Goal: Information Seeking & Learning: Learn about a topic

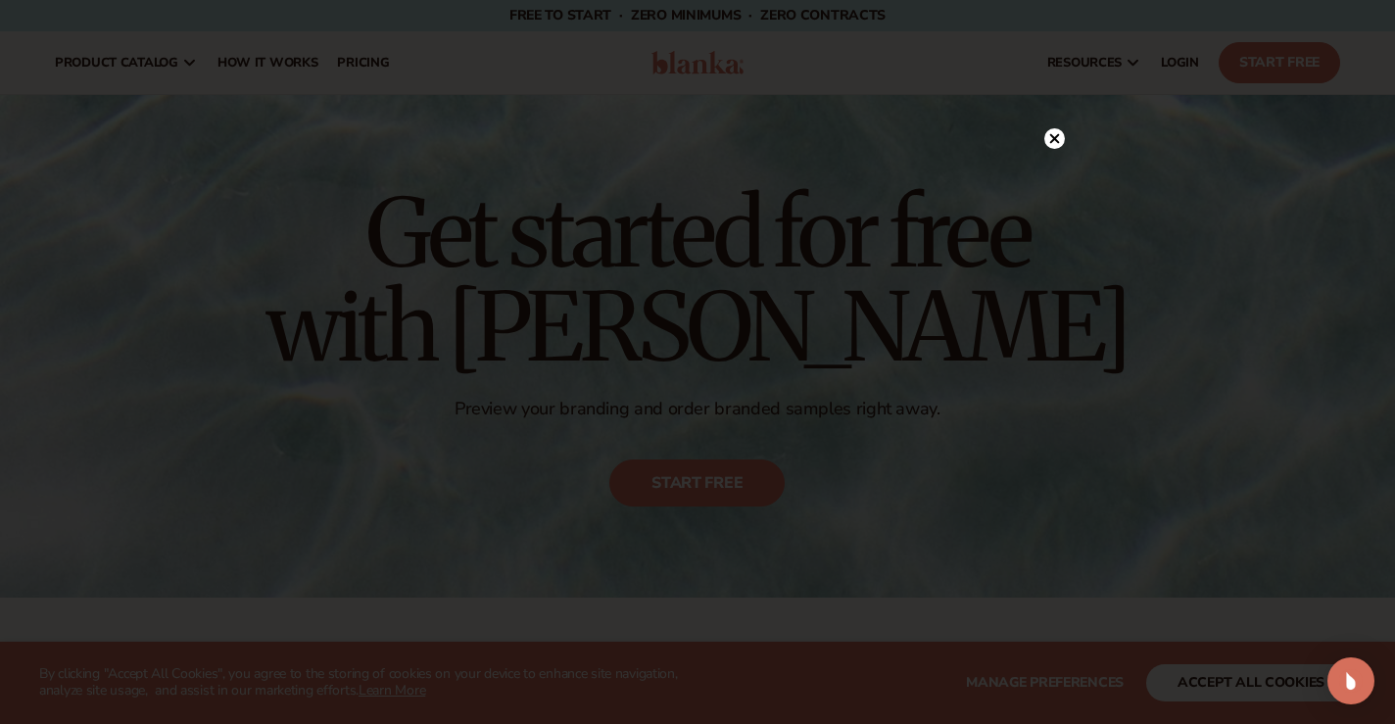
click at [1056, 139] on circle at bounding box center [1054, 138] width 21 height 21
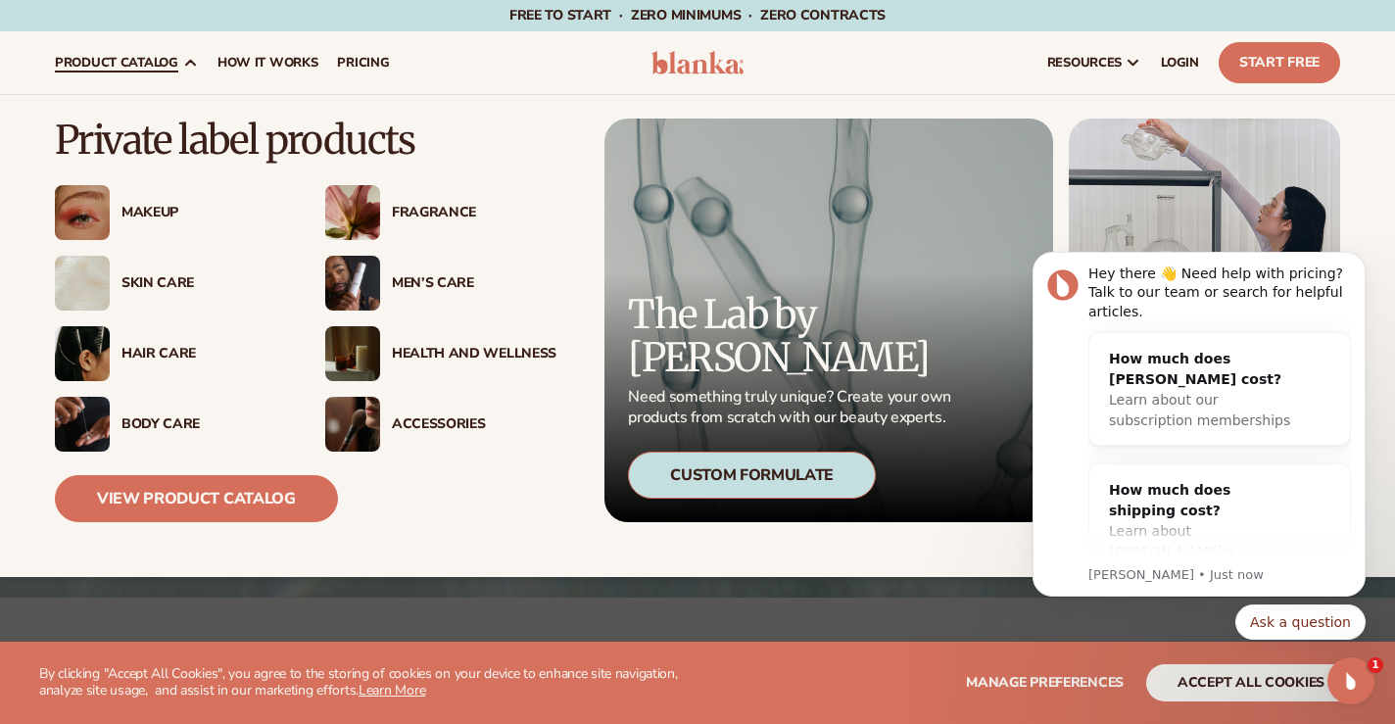
click at [150, 209] on div "Makeup" at bounding box center [203, 213] width 165 height 17
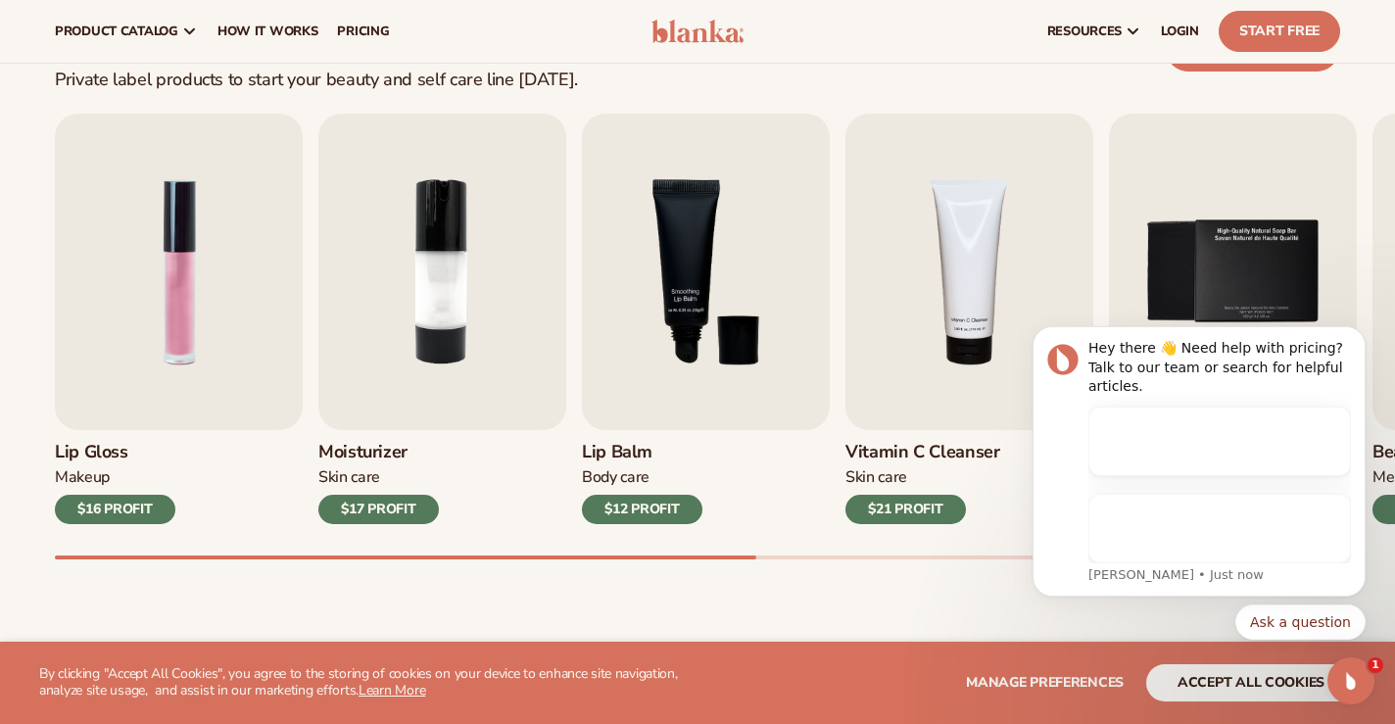
scroll to position [574, 0]
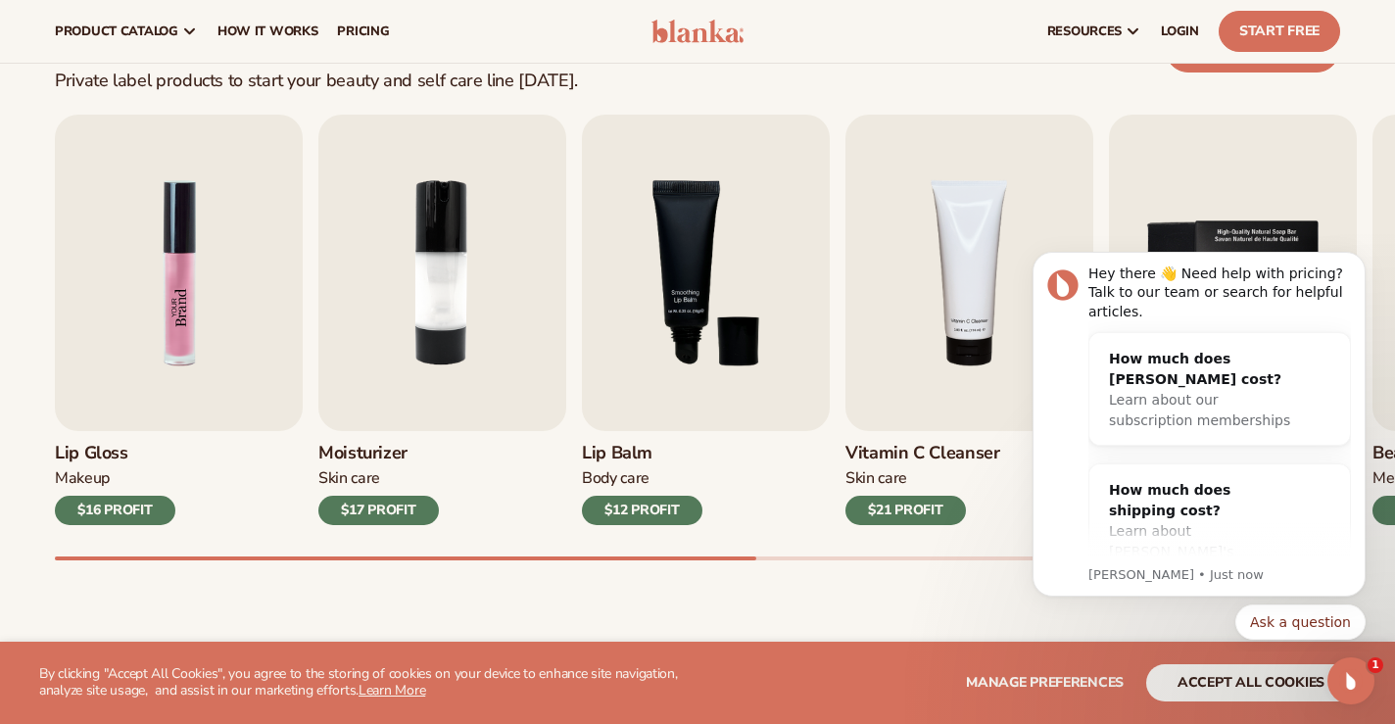
click at [182, 299] on img "1 / 9" at bounding box center [179, 273] width 248 height 316
click at [166, 331] on img "1 / 9" at bounding box center [179, 273] width 248 height 316
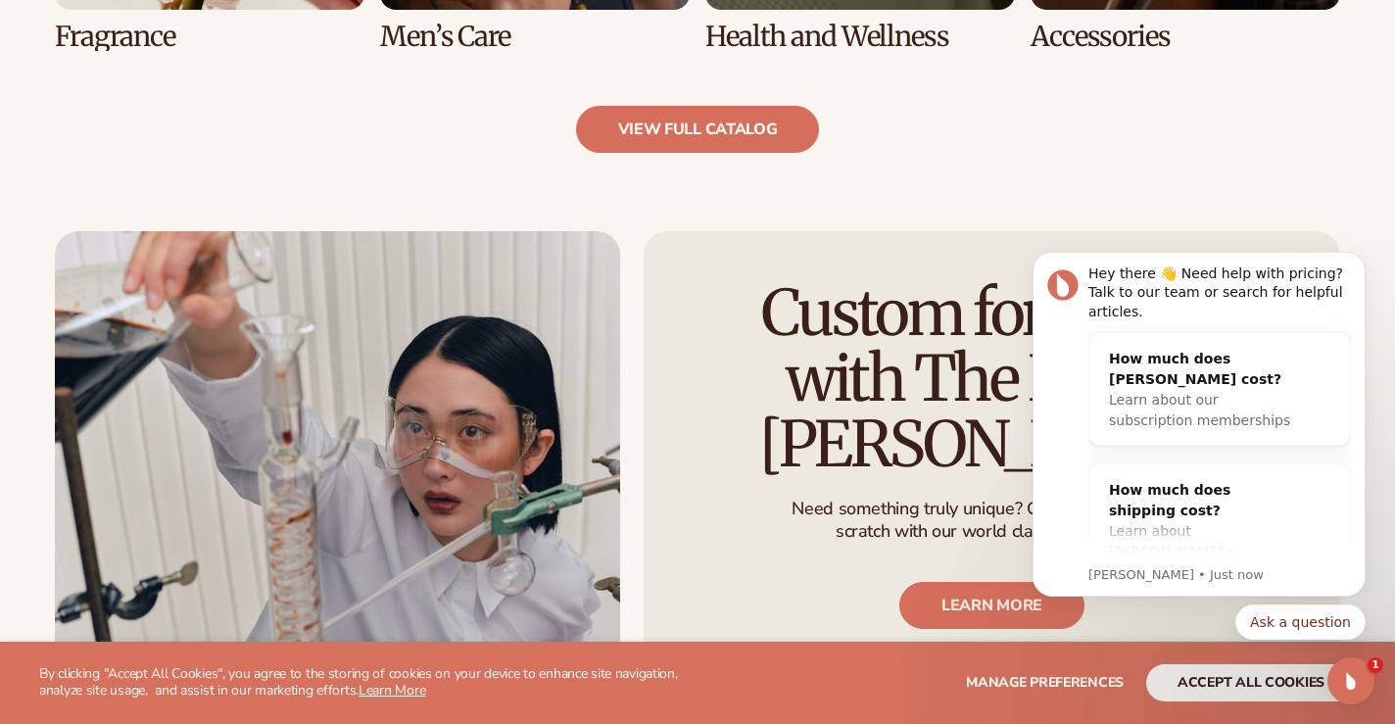
scroll to position [2158, 0]
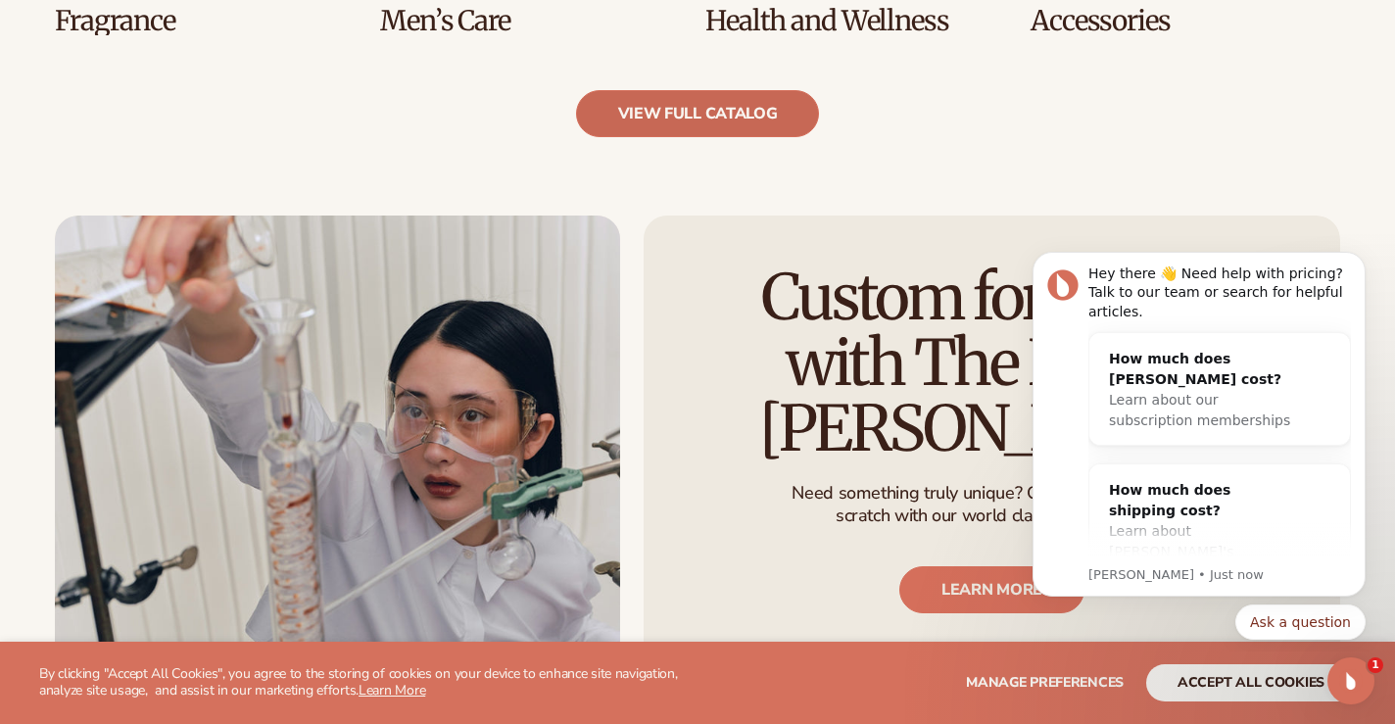
click at [702, 105] on link "view full catalog" at bounding box center [698, 113] width 244 height 47
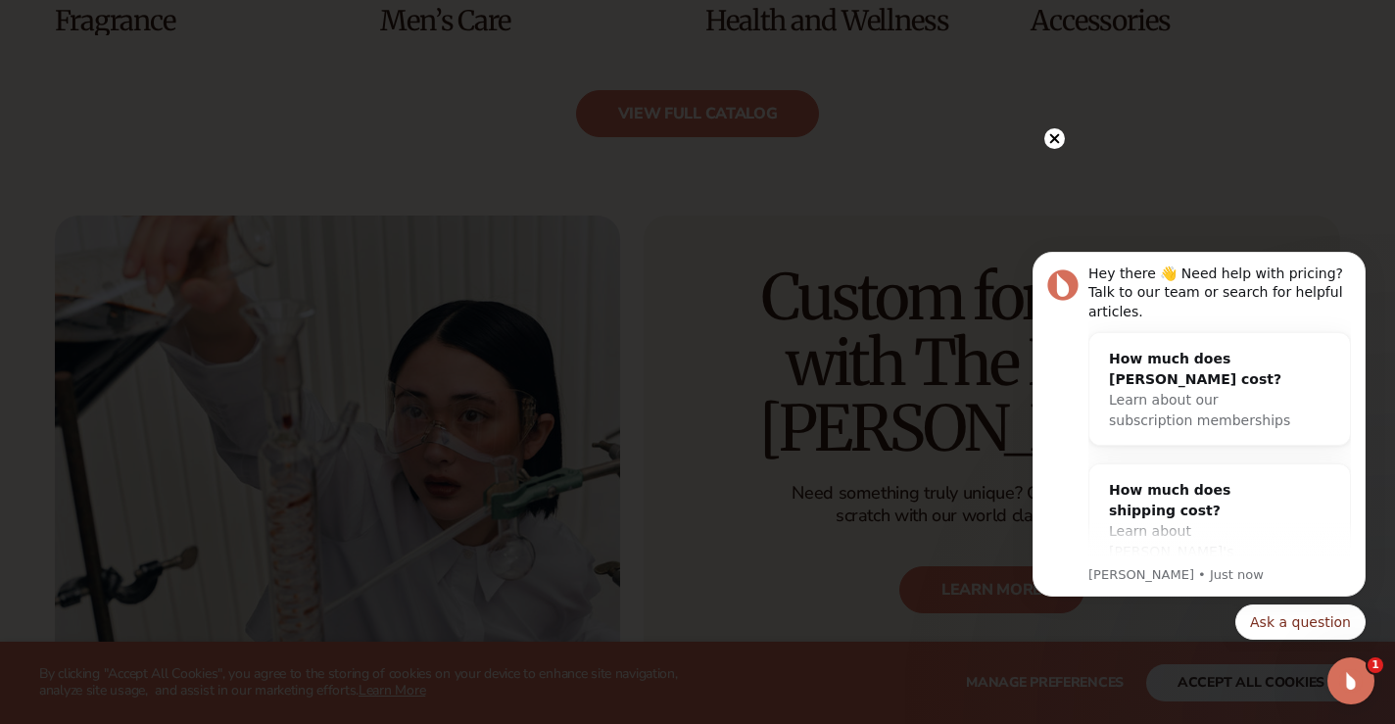
click at [1054, 137] on circle at bounding box center [1054, 138] width 21 height 21
